Goal: Information Seeking & Learning: Find specific fact

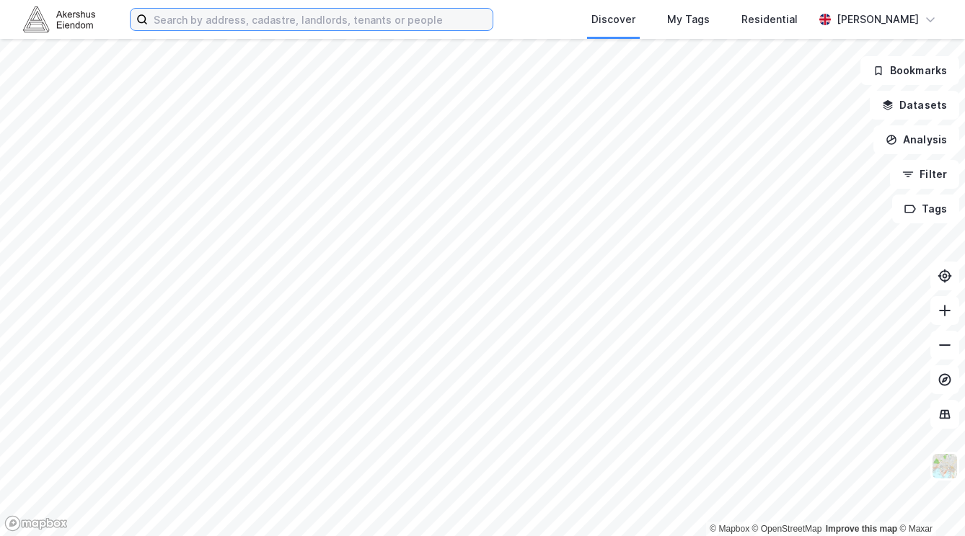
click at [229, 22] on input at bounding box center [320, 20] width 345 height 22
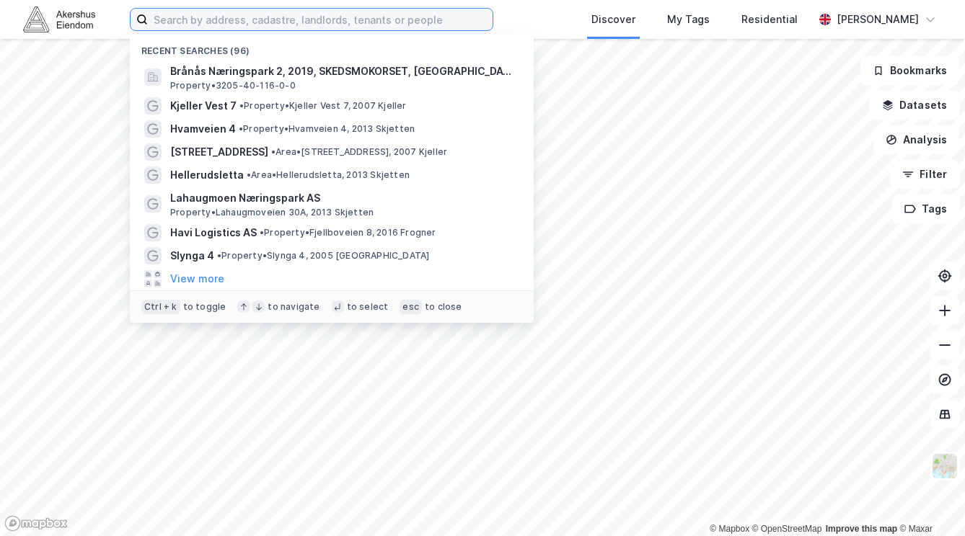
click at [240, 13] on input at bounding box center [320, 20] width 345 height 22
paste input "• [STREET_ADDRESS]"
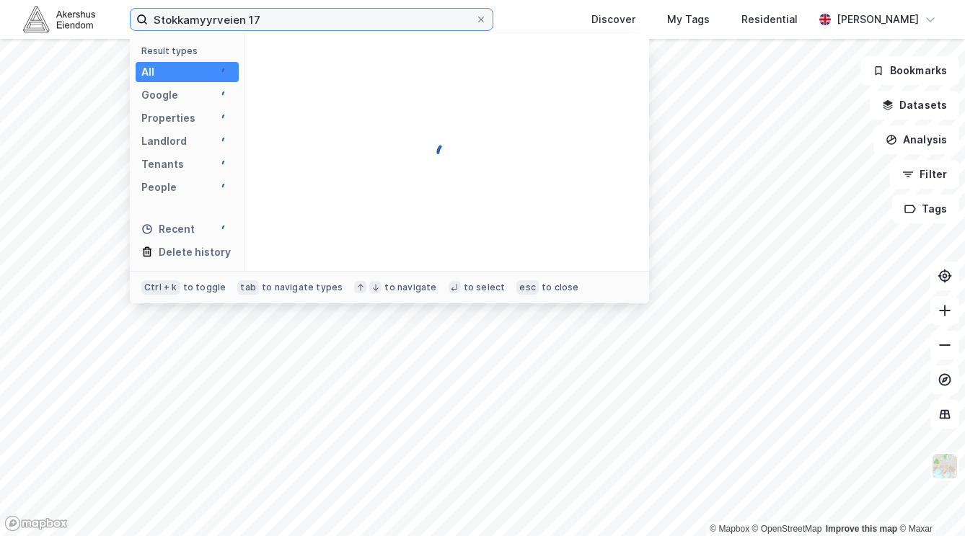
type input "Stokkamyyrveien 17"
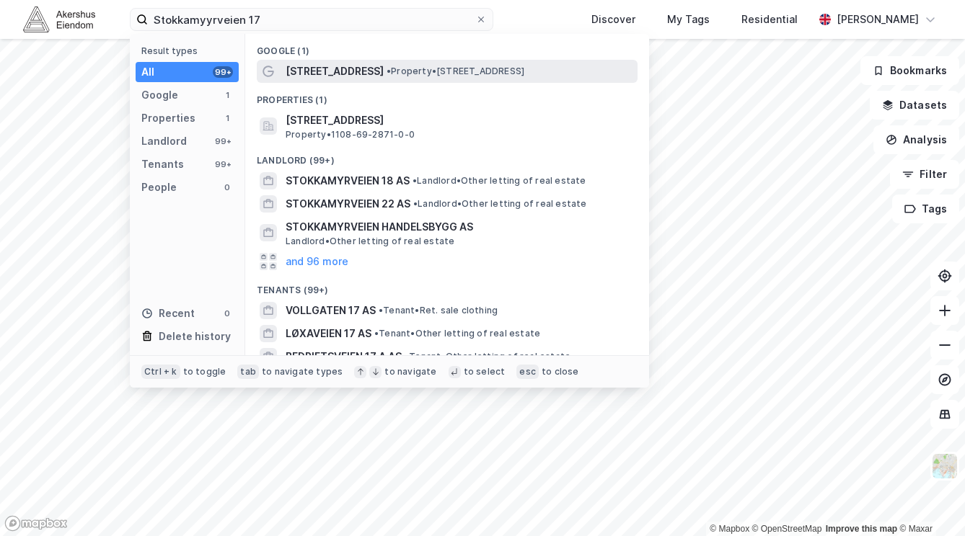
click at [363, 79] on span "[STREET_ADDRESS]" at bounding box center [335, 71] width 98 height 17
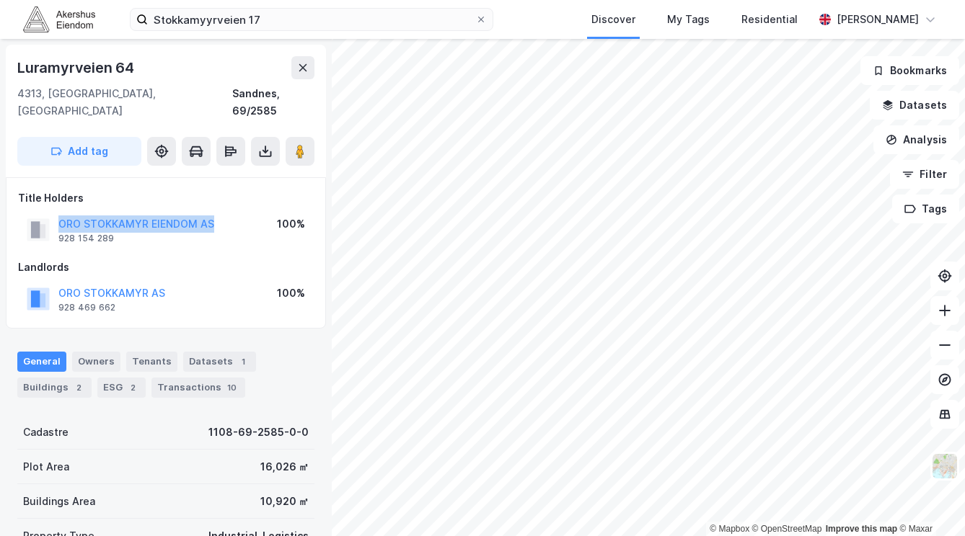
drag, startPoint x: 224, startPoint y: 203, endPoint x: 47, endPoint y: 203, distance: 177.4
click at [47, 213] on div "ORO STOKKAMYR EIENDOM AS 928 154 289 100%" at bounding box center [166, 230] width 296 height 35
copy button "ORO STOKKAMYR EIENDOM AS"
